Goal: Navigation & Orientation: Go to known website

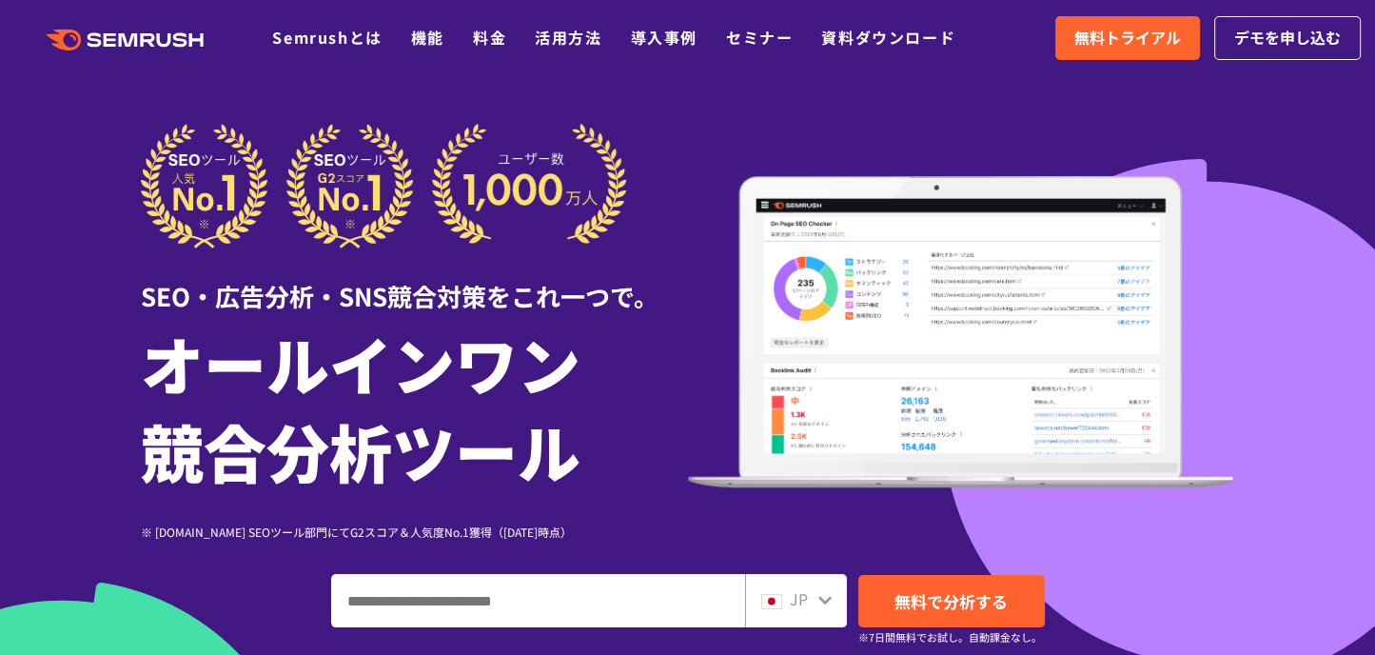
click at [157, 48] on icon ".cls {fill: #FF642D;}" at bounding box center [126, 40] width 215 height 21
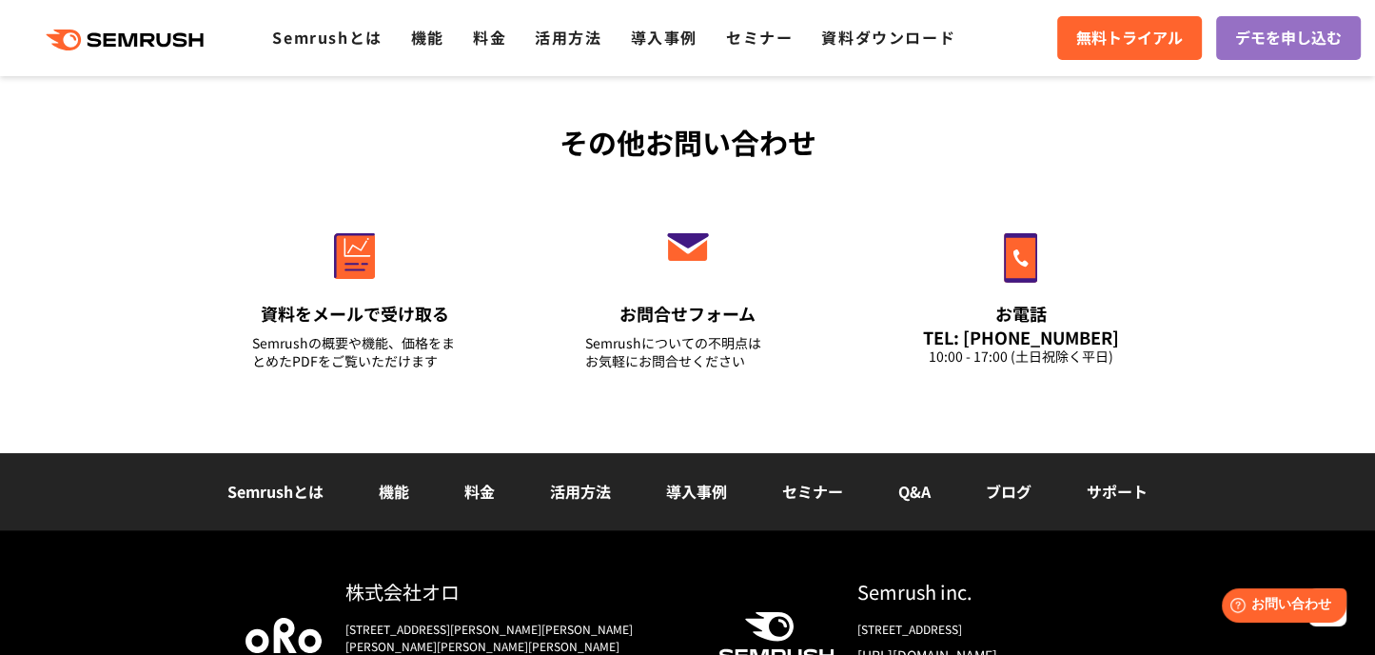
scroll to position [6871, 0]
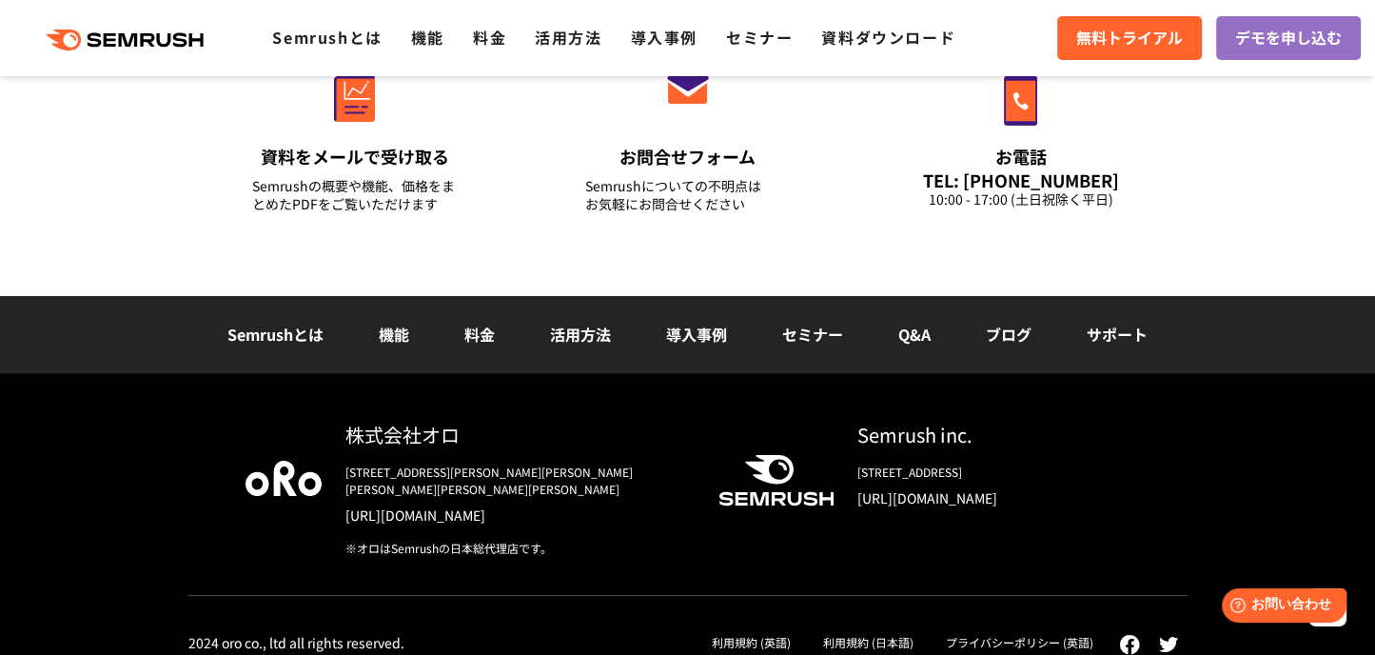
click at [941, 494] on link "[URL][DOMAIN_NAME]" at bounding box center [994, 497] width 273 height 19
